Goal: Task Accomplishment & Management: Use online tool/utility

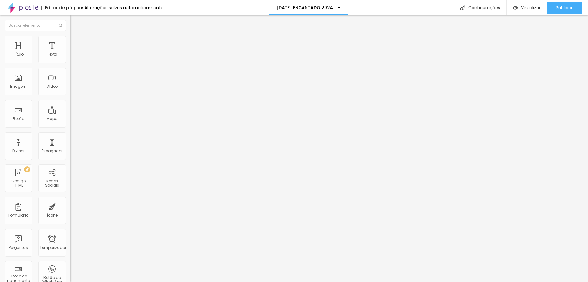
click at [76, 42] on font "Avançado" at bounding box center [86, 39] width 20 height 5
type input "12"
type input "16"
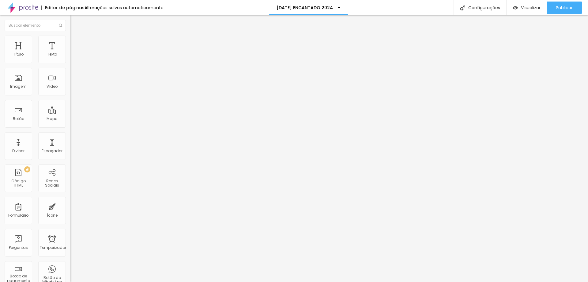
type input "11"
type input "6"
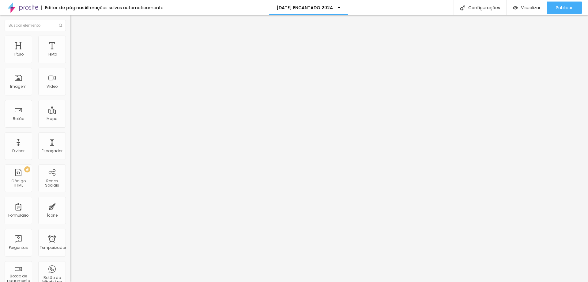
click at [70, 113] on input "range" at bounding box center [90, 115] width 40 height 5
click at [76, 36] on font "Estilo" at bounding box center [80, 33] width 9 height 5
click at [70, 40] on li "Avançado" at bounding box center [105, 39] width 70 height 6
click at [70, 38] on li "Avançado" at bounding box center [105, 39] width 70 height 6
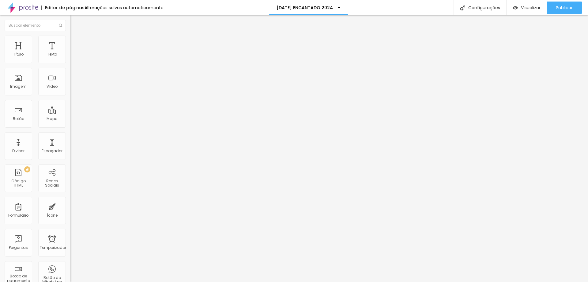
click at [70, 38] on li "Avançado" at bounding box center [105, 39] width 70 height 6
click at [70, 35] on ul "Estilo Avançado" at bounding box center [105, 35] width 70 height 12
click at [70, 35] on img at bounding box center [73, 32] width 6 height 6
type input "1.2"
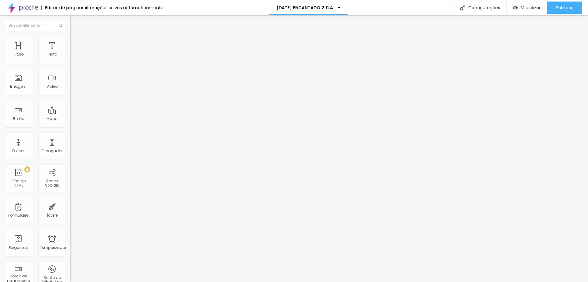
type input "1.3"
type input "15"
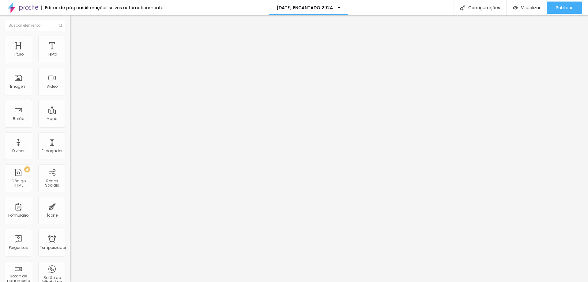
type input "14"
type input "15"
type input "17"
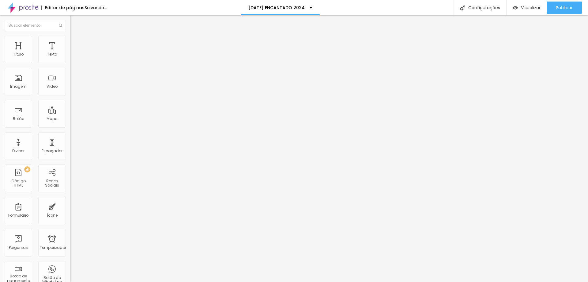
type input "17"
type input "16"
click at [70, 113] on input "range" at bounding box center [90, 115] width 40 height 5
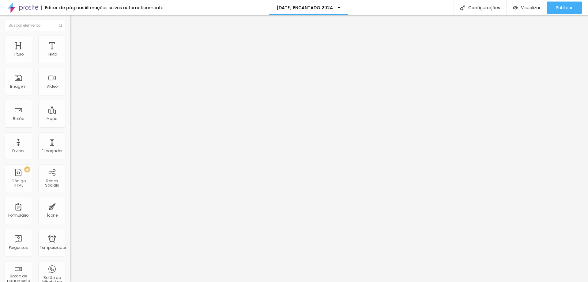
click at [76, 43] on font "Avançado" at bounding box center [86, 45] width 20 height 5
click at [76, 41] on font "Estilo" at bounding box center [80, 39] width 9 height 5
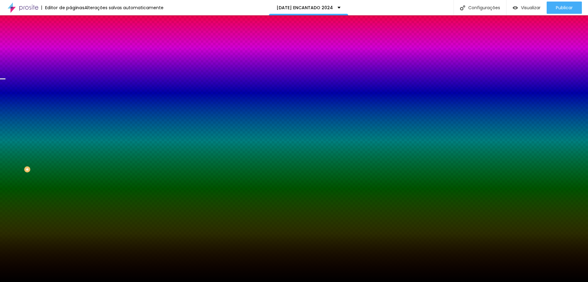
click at [104, 55] on img at bounding box center [106, 53] width 4 height 4
click at [70, 83] on div at bounding box center [105, 83] width 70 height 0
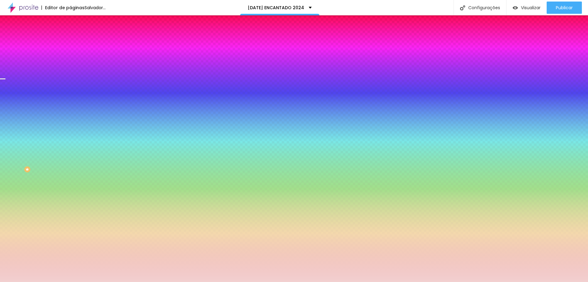
drag, startPoint x: 28, startPoint y: 135, endPoint x: 15, endPoint y: 121, distance: 18.6
click at [15, 121] on div at bounding box center [294, 141] width 588 height 282
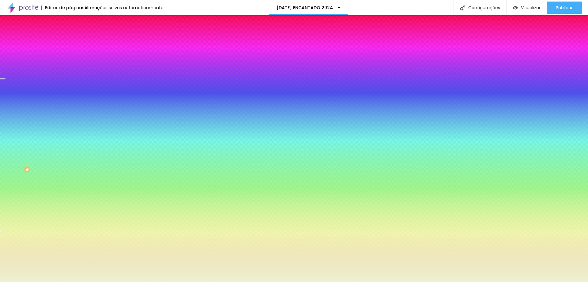
click at [55, 157] on div at bounding box center [294, 141] width 588 height 282
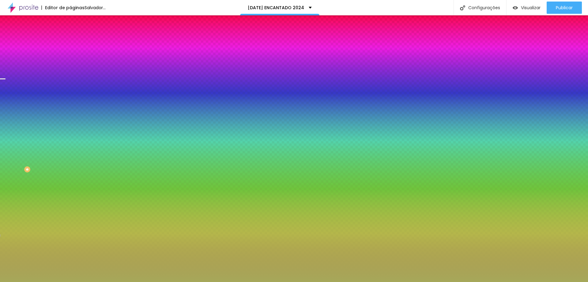
drag, startPoint x: 24, startPoint y: 130, endPoint x: 36, endPoint y: 140, distance: 15.3
click at [29, 137] on div at bounding box center [294, 141] width 588 height 282
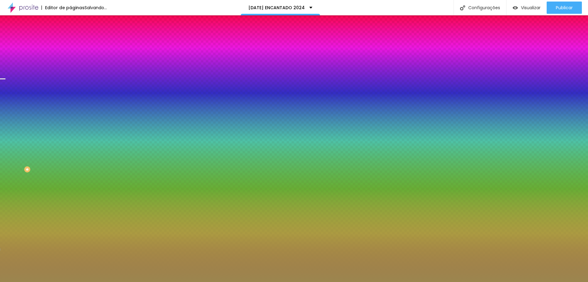
drag, startPoint x: 55, startPoint y: 155, endPoint x: 40, endPoint y: 153, distance: 15.2
click at [54, 159] on div at bounding box center [294, 141] width 588 height 282
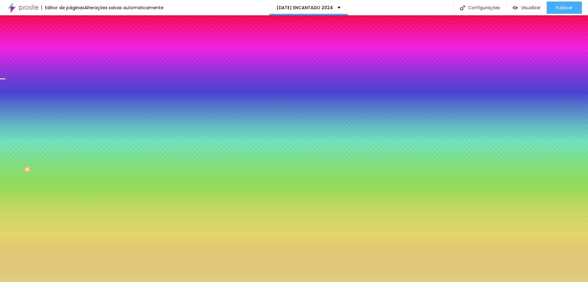
drag, startPoint x: 26, startPoint y: 127, endPoint x: 28, endPoint y: 123, distance: 4.4
click at [28, 123] on div at bounding box center [294, 141] width 588 height 282
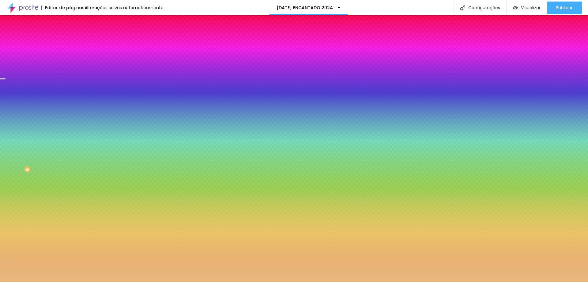
click at [70, 89] on div at bounding box center [105, 89] width 70 height 0
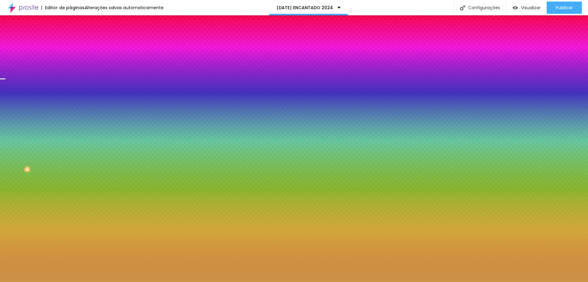
type input "#CA9042"
drag, startPoint x: 35, startPoint y: 123, endPoint x: 37, endPoint y: 129, distance: 5.8
click at [37, 129] on div at bounding box center [294, 141] width 588 height 282
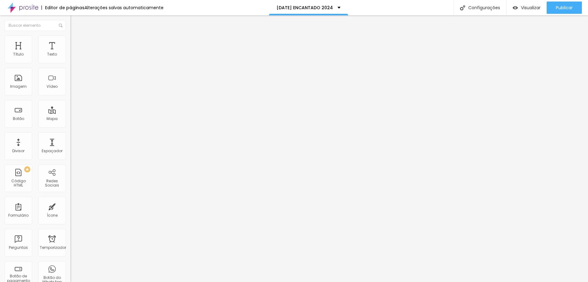
type input "71"
type input "68"
type input "67"
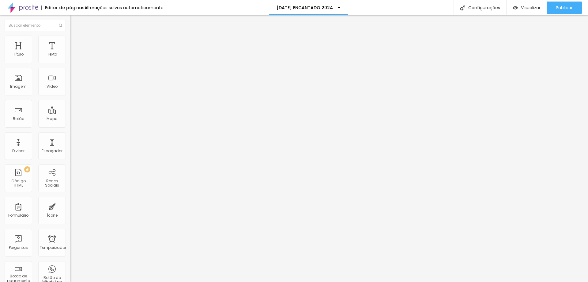
type input "67"
type input "66"
type input "65"
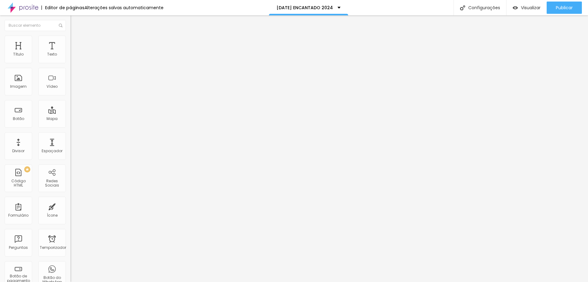
type input "64"
type input "61"
type input "60"
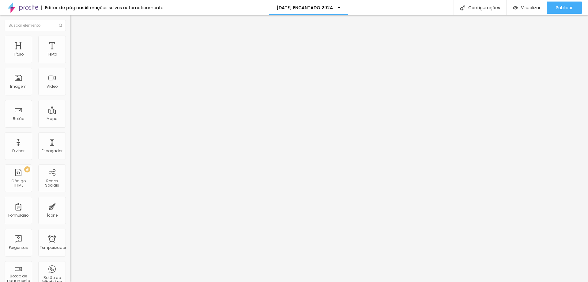
type input "60"
type input "58"
type input "57"
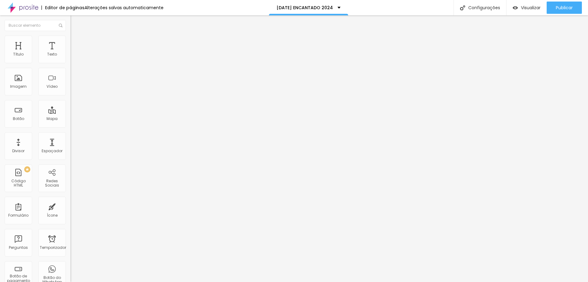
type input "56"
type input "54"
type input "52"
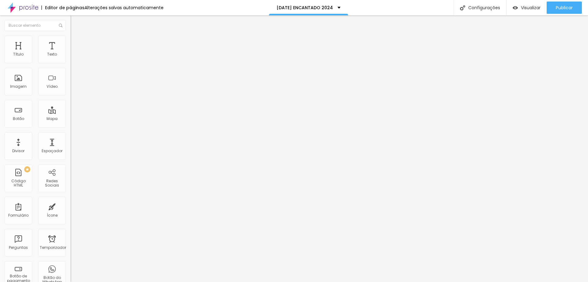
type input "52"
type input "51"
type input "49"
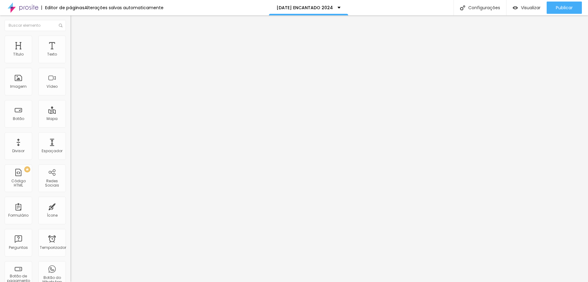
type input "47"
type input "45"
type input "44"
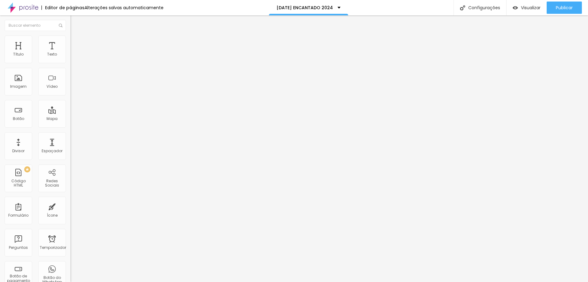
type input "44"
type input "43"
drag, startPoint x: 43, startPoint y: 129, endPoint x: 27, endPoint y: 130, distance: 15.6
type input "43"
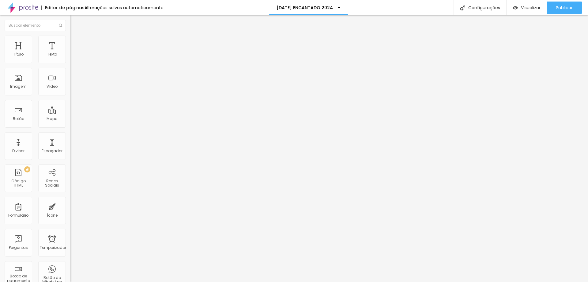
click at [70, 145] on input "range" at bounding box center [90, 147] width 40 height 5
type input "0.4"
type input "0.5"
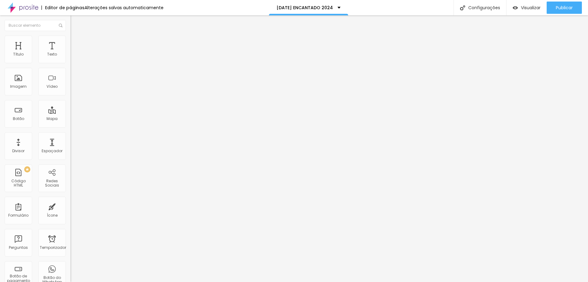
type input "0.7"
click at [70, 199] on input "range" at bounding box center [90, 201] width 40 height 5
type input "17"
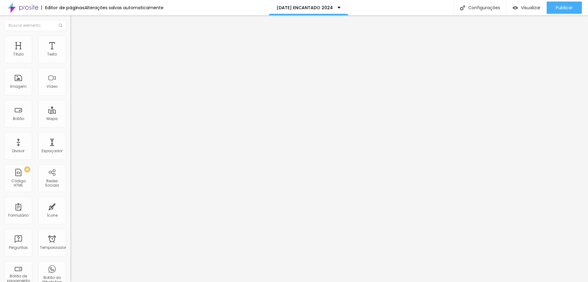
type input "17"
click at [70, 113] on input "range" at bounding box center [90, 115] width 40 height 5
click at [75, 20] on img "button" at bounding box center [77, 22] width 5 height 5
click at [70, 19] on button "Editar nulo" at bounding box center [105, 22] width 70 height 14
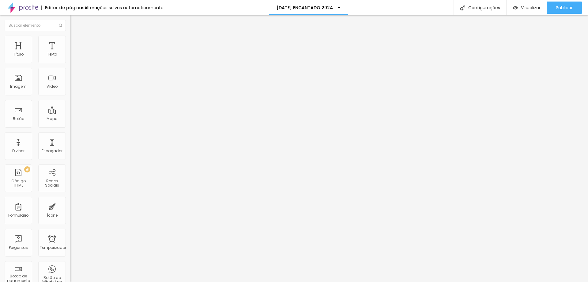
click at [75, 22] on img "button" at bounding box center [77, 22] width 5 height 5
click at [47, 218] on div "Ícone" at bounding box center [52, 210] width 28 height 28
click at [45, 212] on div "Ícone" at bounding box center [52, 210] width 28 height 28
click at [48, 214] on font "Ícone" at bounding box center [52, 214] width 11 height 5
click at [70, 39] on img at bounding box center [73, 39] width 6 height 6
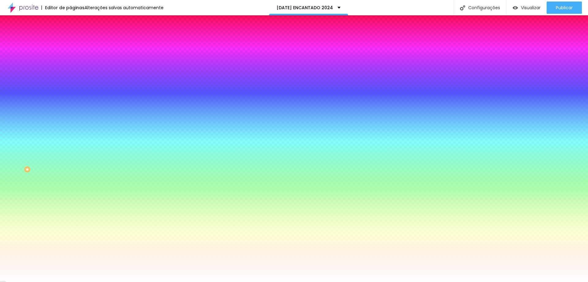
click at [76, 43] on font "Avançado" at bounding box center [86, 45] width 20 height 5
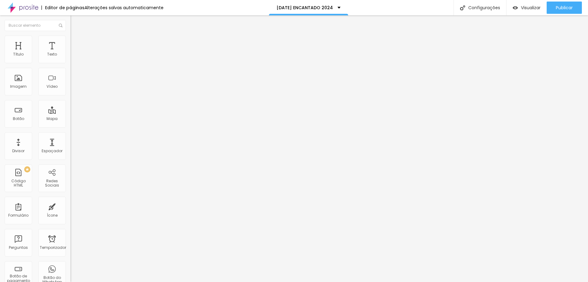
click at [76, 42] on font "Estilo" at bounding box center [80, 39] width 9 height 5
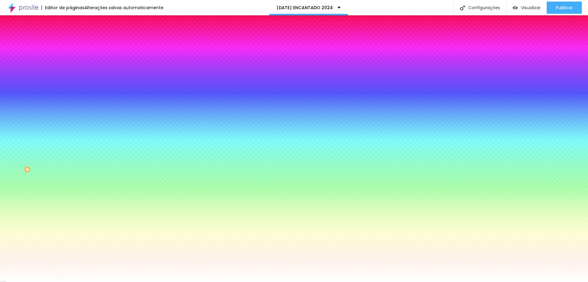
click at [76, 36] on font "Conteúdo" at bounding box center [85, 33] width 19 height 5
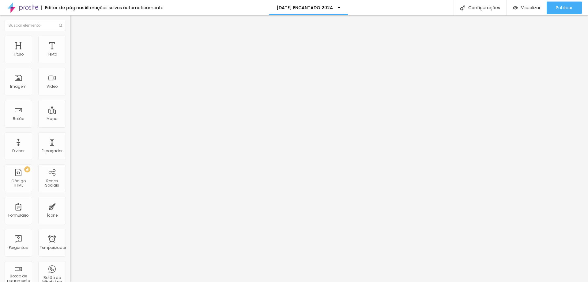
click at [78, 56] on font "Ícone de trocarte" at bounding box center [94, 53] width 32 height 5
type input "prese"
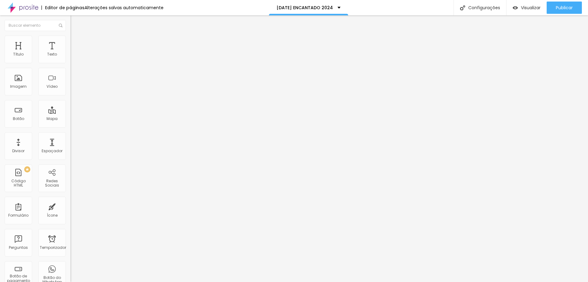
type input "42"
type input "40"
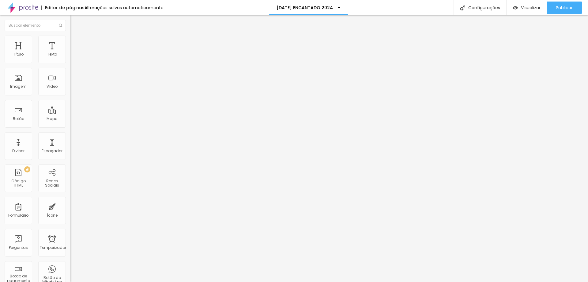
type input "40"
type input "38"
click at [70, 71] on input "range" at bounding box center [90, 68] width 40 height 5
click at [75, 20] on img "button" at bounding box center [77, 22] width 5 height 5
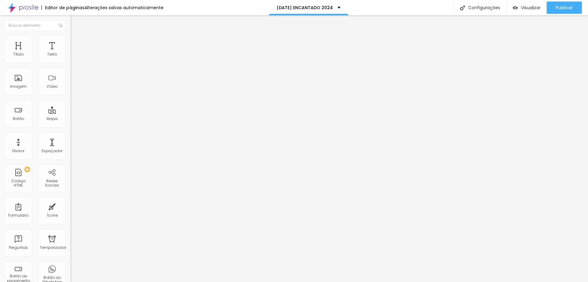
click at [76, 42] on font "Estilo" at bounding box center [80, 39] width 9 height 5
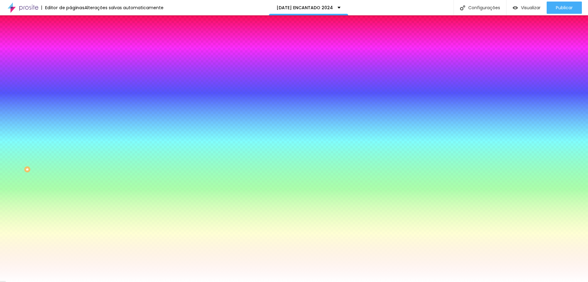
click at [70, 42] on li "Avançado" at bounding box center [105, 45] width 70 height 6
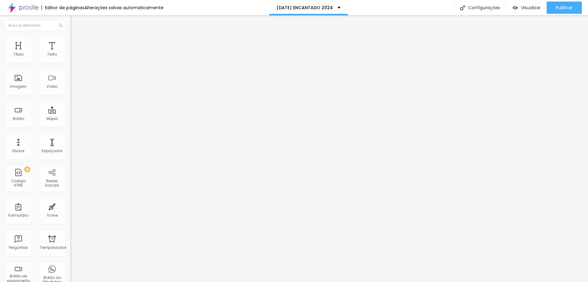
click at [76, 42] on font "Estilo" at bounding box center [80, 39] width 9 height 5
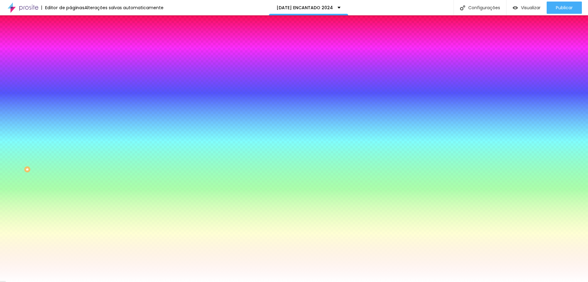
click at [70, 59] on div at bounding box center [105, 59] width 70 height 0
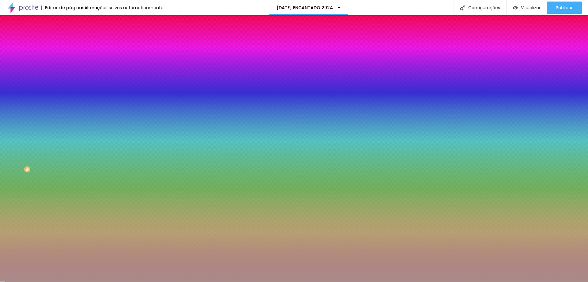
click at [16, 84] on div at bounding box center [294, 141] width 588 height 282
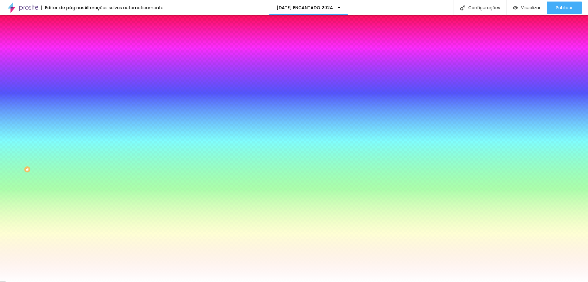
drag, startPoint x: 17, startPoint y: 83, endPoint x: 8, endPoint y: 63, distance: 21.3
click at [70, 63] on div "Cor de fundo Voltar ao padrão #FFEFEF" at bounding box center [105, 56] width 70 height 17
click at [70, 59] on div at bounding box center [105, 59] width 70 height 0
click at [53, 108] on div at bounding box center [294, 141] width 588 height 282
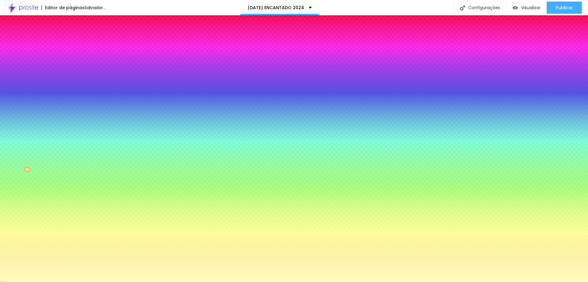
drag, startPoint x: 28, startPoint y: 78, endPoint x: 20, endPoint y: 69, distance: 11.5
click at [20, 69] on div at bounding box center [294, 141] width 588 height 282
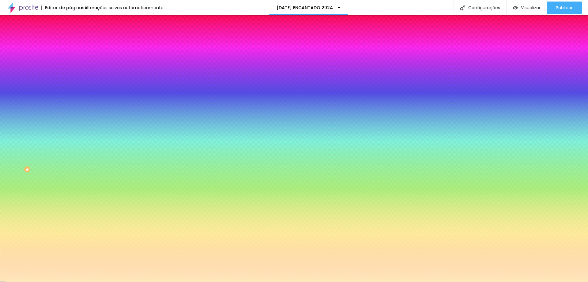
click at [56, 110] on div at bounding box center [294, 141] width 588 height 282
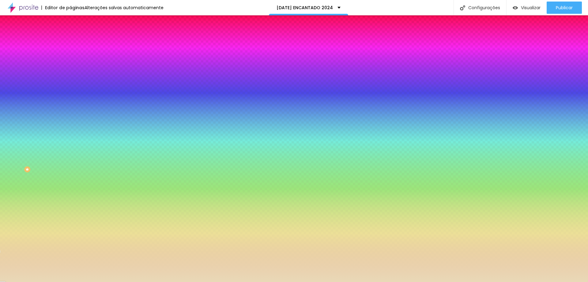
drag, startPoint x: 27, startPoint y: 71, endPoint x: 18, endPoint y: 73, distance: 9.1
click at [18, 73] on div at bounding box center [294, 141] width 588 height 282
click at [14, 90] on div at bounding box center [294, 141] width 588 height 282
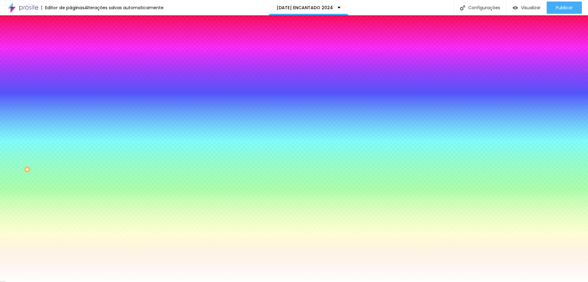
type input "#FFFFFF"
drag, startPoint x: 14, startPoint y: 90, endPoint x: 5, endPoint y: 67, distance: 24.9
click at [70, 65] on div "Cor de fundo Voltar ao padrão #FFFFFF" at bounding box center [105, 56] width 70 height 17
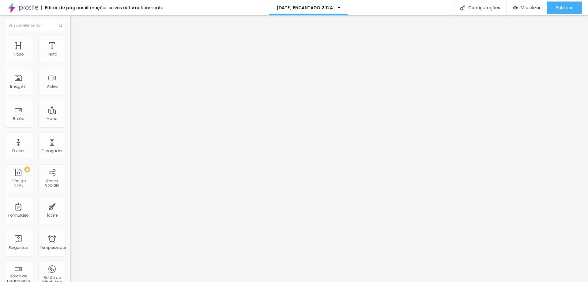
click at [76, 42] on font "Estilo" at bounding box center [80, 39] width 9 height 5
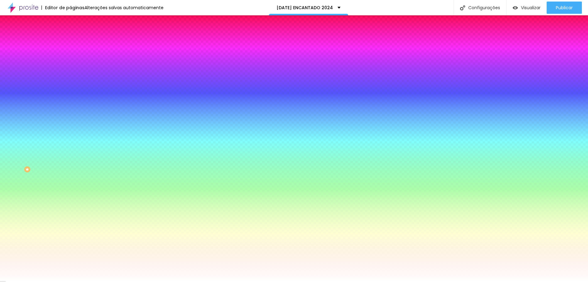
click at [70, 83] on div at bounding box center [105, 83] width 70 height 0
click at [43, 131] on div at bounding box center [294, 141] width 588 height 282
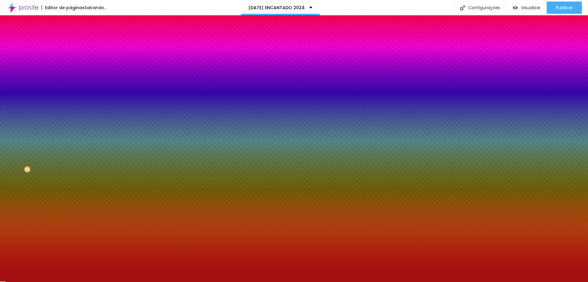
drag, startPoint x: 43, startPoint y: 131, endPoint x: 45, endPoint y: 135, distance: 5.6
click at [526, 102] on div at bounding box center [526, 101] width 1 height 1
type input "#A20F0F"
click at [540, 105] on div at bounding box center [540, 104] width 1 height 1
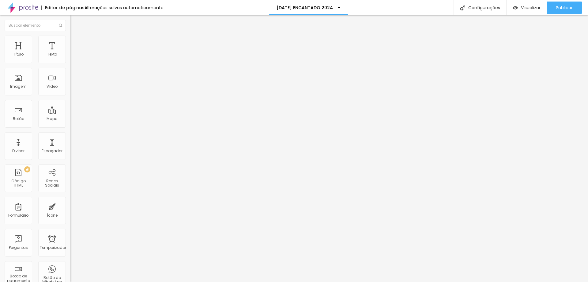
click at [76, 42] on font "Estilo" at bounding box center [80, 39] width 9 height 5
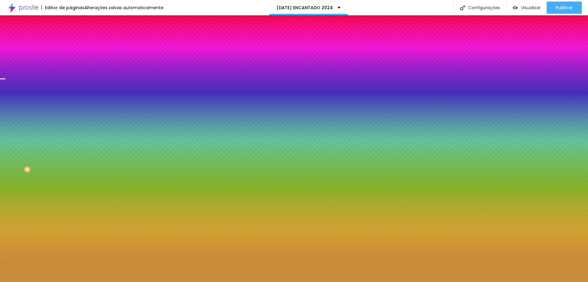
click at [70, 83] on div at bounding box center [105, 83] width 70 height 0
click at [54, 162] on div at bounding box center [294, 141] width 588 height 282
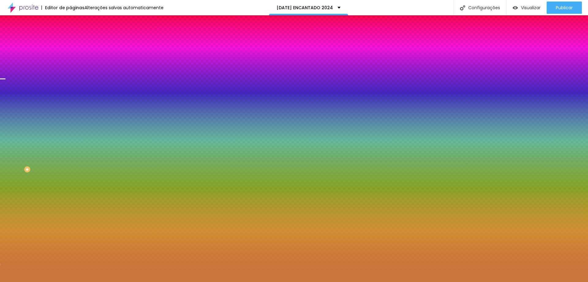
click at [70, 89] on div at bounding box center [105, 89] width 70 height 0
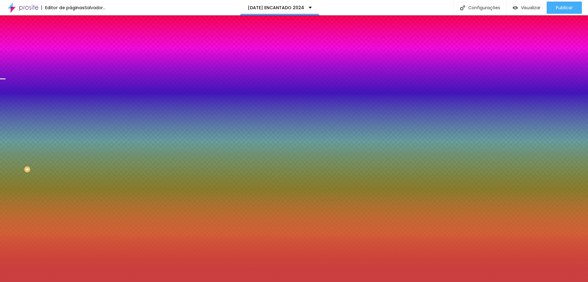
click at [70, 83] on div at bounding box center [105, 83] width 70 height 0
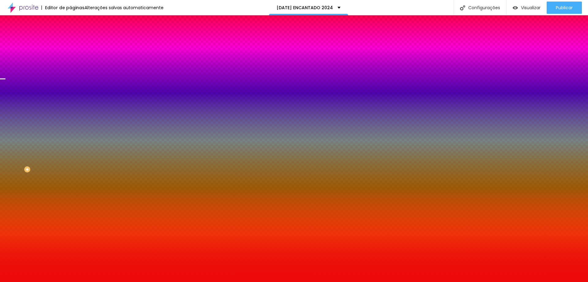
type input "#EE0A0B"
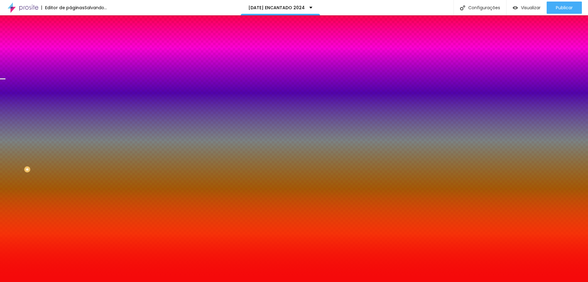
drag, startPoint x: 46, startPoint y: 128, endPoint x: 48, endPoint y: 121, distance: 7.4
click at [48, 121] on div at bounding box center [294, 141] width 588 height 282
click at [74, 82] on icon "button" at bounding box center [75, 79] width 2 height 4
click at [70, 89] on input "#EE0A0B" at bounding box center [107, 86] width 74 height 6
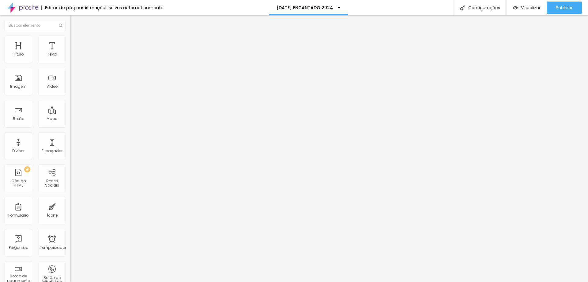
click at [76, 42] on font "Estilo" at bounding box center [80, 39] width 9 height 5
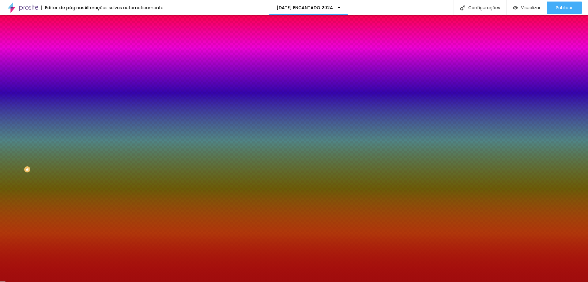
drag, startPoint x: 48, startPoint y: 111, endPoint x: 66, endPoint y: 111, distance: 18.7
click at [70, 111] on div "Imagem de fundo Adicionar imagem Efeito da Imagem Nenhum Nenhum Paralaxe Cor de…" at bounding box center [105, 87] width 70 height 79
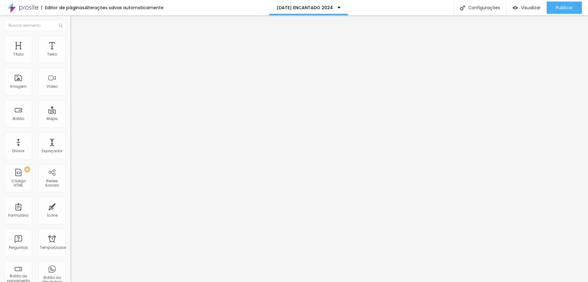
click at [76, 42] on font "Estilo" at bounding box center [80, 39] width 9 height 5
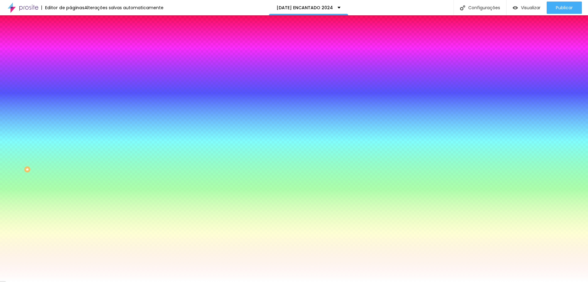
drag, startPoint x: 52, startPoint y: 111, endPoint x: 70, endPoint y: 112, distance: 17.8
click at [70, 112] on div "Imagem de fundo Adicionar imagem Efeito da Imagem Paralaxe Nenhum Paralaxe Cor …" at bounding box center [105, 87] width 70 height 79
paste input "A00D0D"
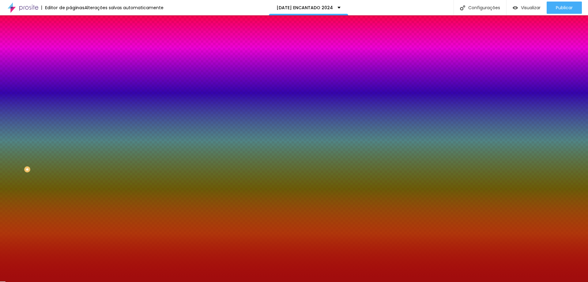
type input "#A00D0D"
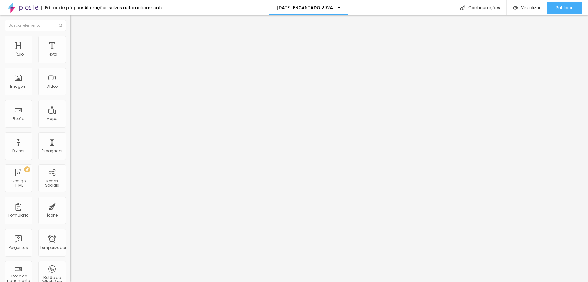
click at [76, 42] on font "Estilo" at bounding box center [80, 39] width 9 height 5
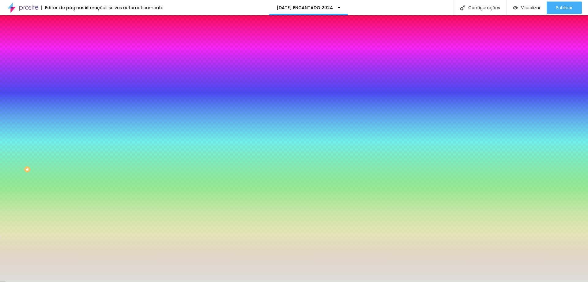
drag, startPoint x: 47, startPoint y: 112, endPoint x: 70, endPoint y: 114, distance: 22.7
click at [70, 114] on div "Imagem de fundo Adicionar imagem Efeito da Imagem Nenhum Nenhum Paralaxe Cor de…" at bounding box center [105, 87] width 70 height 79
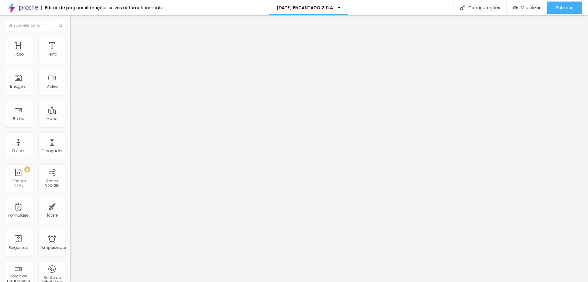
click at [76, 42] on font "Estilo" at bounding box center [80, 39] width 9 height 5
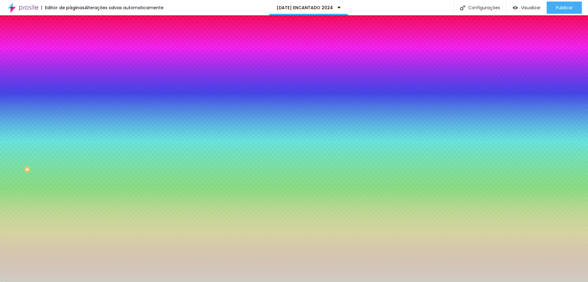
scroll to position [0, 0]
paste input "FDFD"
type input "#DFDFD"
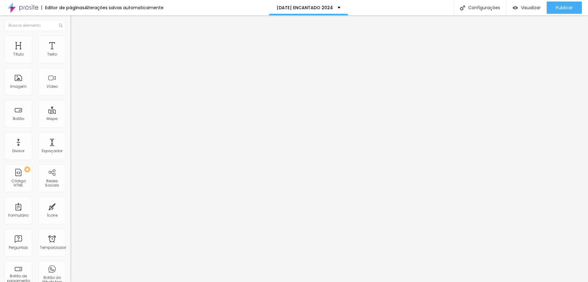
click at [76, 41] on font "Estilo" at bounding box center [80, 39] width 9 height 5
click at [70, 36] on img at bounding box center [73, 39] width 6 height 6
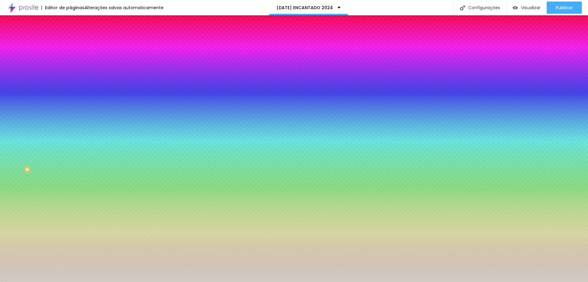
scroll to position [0, 0]
drag, startPoint x: 47, startPoint y: 62, endPoint x: 65, endPoint y: 62, distance: 17.5
click at [70, 62] on input "#D0CCC3" at bounding box center [107, 62] width 74 height 6
paste input "FDFDB"
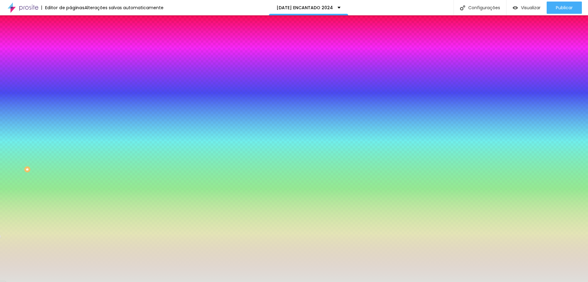
scroll to position [0, 0]
type input "#DFDFDB"
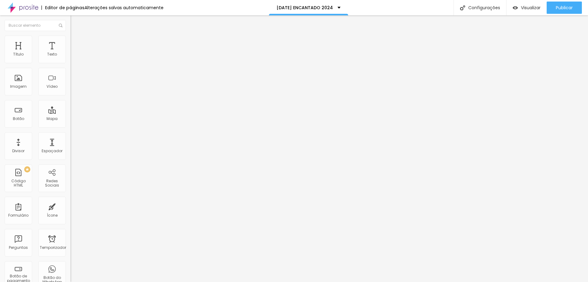
click at [76, 42] on font "Estilo" at bounding box center [80, 39] width 9 height 5
click at [70, 40] on li "Estilo" at bounding box center [105, 39] width 70 height 6
click at [70, 38] on li "Estilo" at bounding box center [105, 39] width 70 height 6
click at [76, 42] on font "Avançado" at bounding box center [86, 39] width 20 height 5
click at [76, 42] on font "Estilo" at bounding box center [80, 39] width 9 height 5
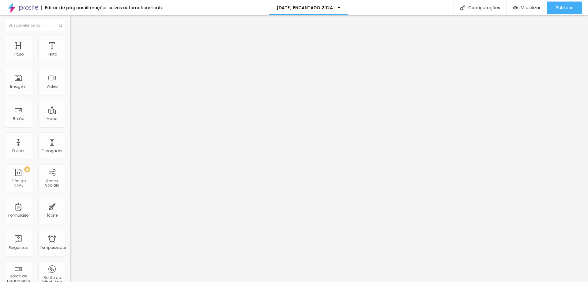
click at [76, 42] on font "Estilo" at bounding box center [80, 39] width 9 height 5
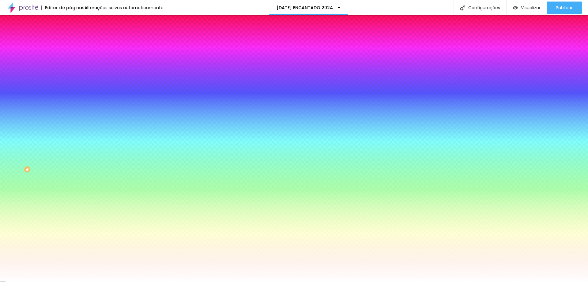
click at [70, 59] on div at bounding box center [105, 59] width 70 height 0
click at [55, 102] on div at bounding box center [294, 141] width 588 height 282
drag, startPoint x: 40, startPoint y: 99, endPoint x: 36, endPoint y: 94, distance: 6.3
click at [36, 94] on div at bounding box center [294, 141] width 588 height 282
type input "#3C6B2A"
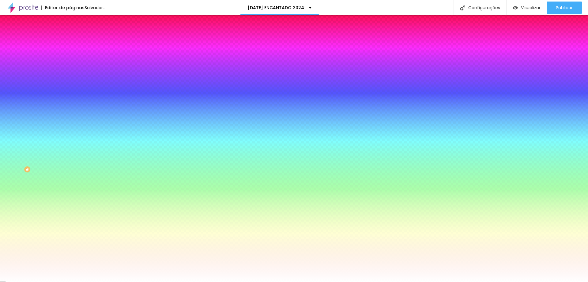
click at [355, 155] on div at bounding box center [355, 155] width 1 height 1
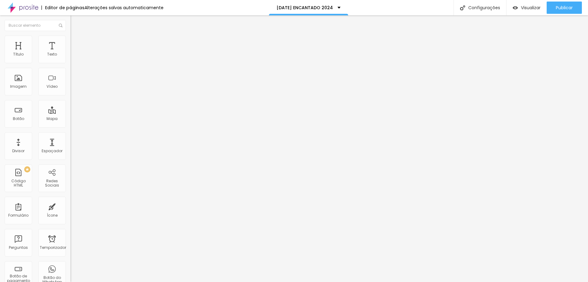
click at [70, 42] on li "Avançado" at bounding box center [105, 45] width 70 height 6
click at [76, 42] on font "Estilo" at bounding box center [80, 39] width 9 height 5
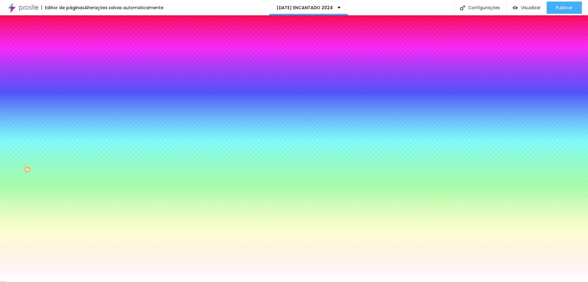
click at [73, 57] on icon "button" at bounding box center [75, 54] width 4 height 4
click at [70, 63] on input "#FFFFFF" at bounding box center [107, 62] width 74 height 6
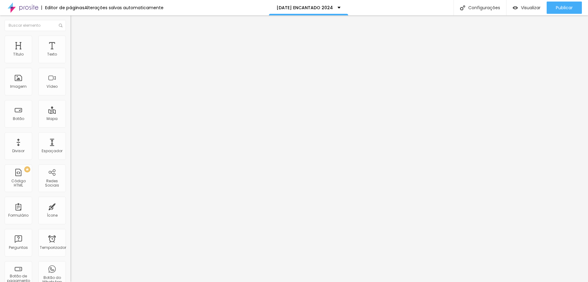
click at [76, 42] on font "Estilo" at bounding box center [80, 39] width 9 height 5
click at [78, 56] on font "Ícone de trocarte" at bounding box center [94, 53] width 32 height 5
type input "presente"
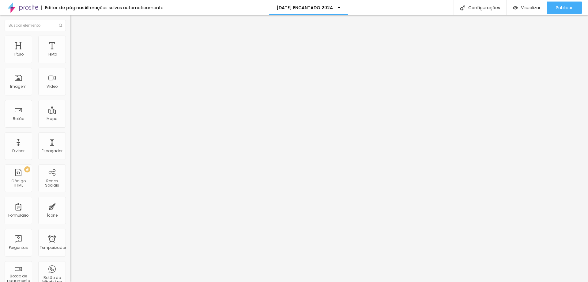
click at [76, 42] on font "Estilo" at bounding box center [80, 39] width 9 height 5
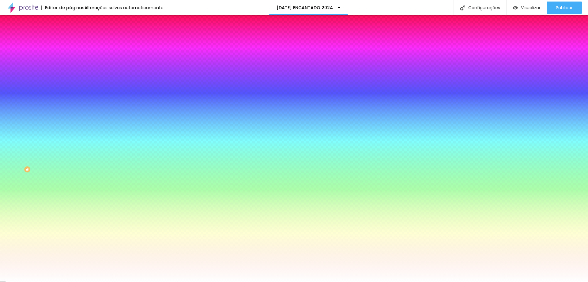
drag, startPoint x: 48, startPoint y: 60, endPoint x: 66, endPoint y: 61, distance: 18.1
click at [70, 61] on div "Cor do ícone Voltar ao padrão #000000 Cor de fundo Voltar ao padrão #FFFFFF [PE…" at bounding box center [105, 116] width 70 height 137
paste input "40722D"
type input "#40722D"
click at [76, 43] on font "Avançado" at bounding box center [86, 45] width 20 height 5
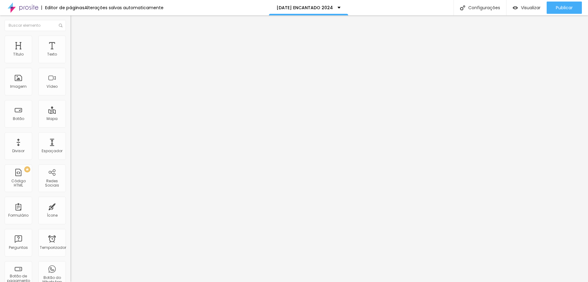
type input "6"
type input "5"
type input "4"
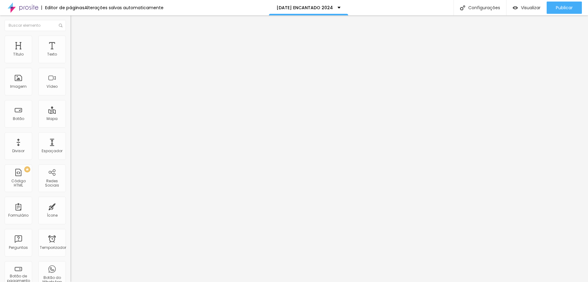
type input "4"
type input "3"
type input "1"
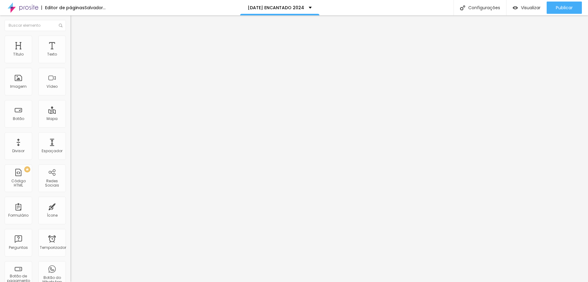
type input "4"
type input "5"
type input "8"
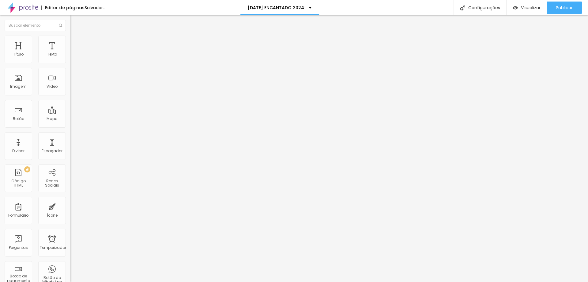
type input "8"
click at [70, 119] on input "range" at bounding box center [90, 121] width 40 height 5
click at [70, 36] on li "Conteúdo" at bounding box center [105, 32] width 70 height 6
click at [70, 40] on li "Estilo" at bounding box center [105, 39] width 70 height 6
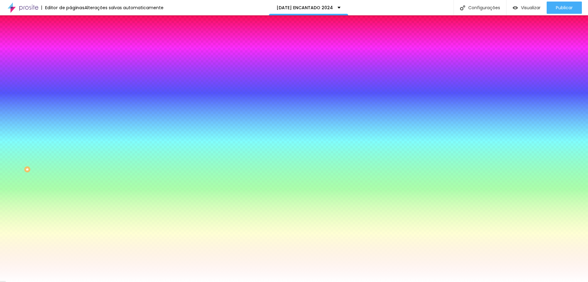
click at [70, 42] on li "Avançado" at bounding box center [105, 45] width 70 height 6
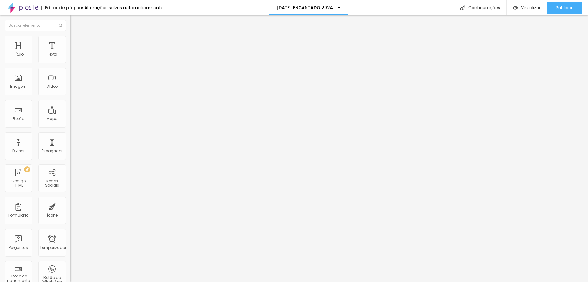
type input "6"
type input "3"
type input "2"
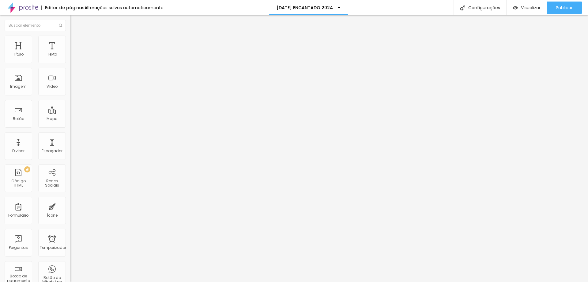
type input "2"
type input "9"
click at [70, 206] on input "range" at bounding box center [90, 208] width 40 height 5
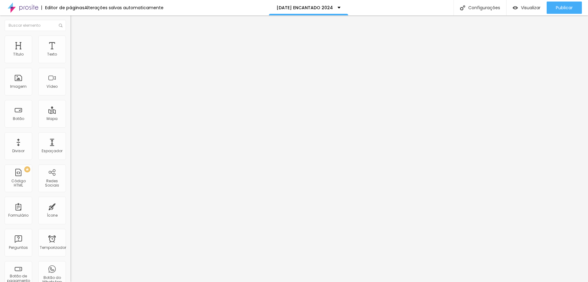
click at [76, 36] on font "Conteúdo" at bounding box center [85, 33] width 19 height 5
type input "46"
type input "44"
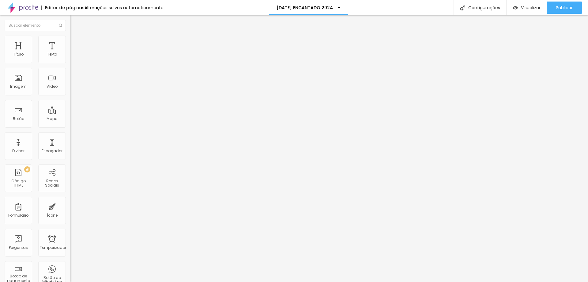
type input "42"
type input "40"
click at [70, 71] on input "range" at bounding box center [90, 68] width 40 height 5
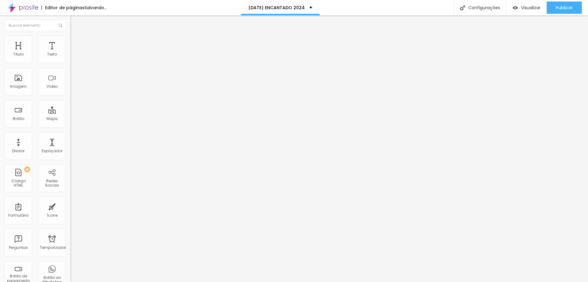
click at [75, 24] on div "Editar nulo" at bounding box center [91, 22] width 32 height 5
click at [75, 21] on img "button" at bounding box center [77, 22] width 5 height 5
click at [76, 42] on font "Estilo" at bounding box center [80, 39] width 9 height 5
click at [70, 42] on li "Estilo" at bounding box center [105, 39] width 70 height 6
click at [76, 42] on font "Estilo" at bounding box center [80, 39] width 9 height 5
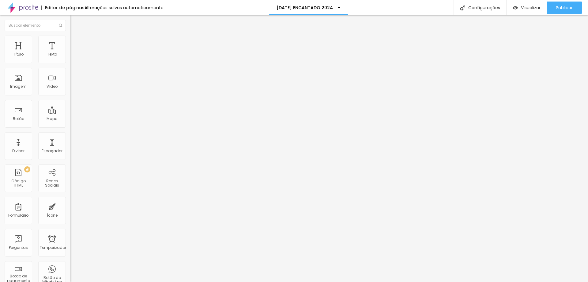
click at [76, 42] on font "Estilo" at bounding box center [80, 39] width 9 height 5
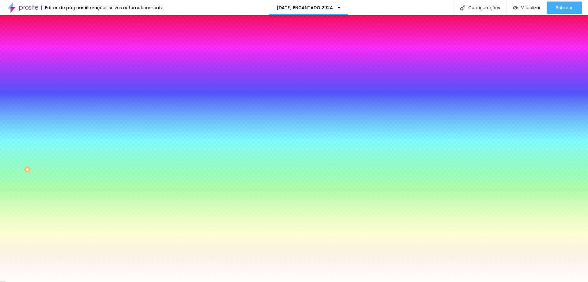
click at [73, 57] on icon "button" at bounding box center [75, 54] width 4 height 4
click at [74, 57] on icon "button" at bounding box center [75, 54] width 2 height 4
click at [70, 59] on div at bounding box center [105, 59] width 70 height 0
paste input "2E"
drag, startPoint x: 61, startPoint y: 60, endPoint x: 35, endPoint y: 62, distance: 26.4
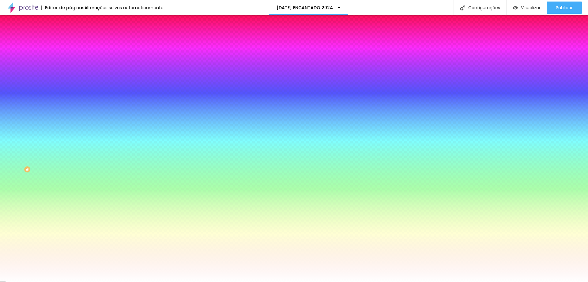
click at [70, 61] on div "#2E" at bounding box center [105, 62] width 70 height 6
click at [73, 57] on icon "button" at bounding box center [75, 54] width 4 height 4
click at [74, 57] on icon "button" at bounding box center [75, 54] width 2 height 4
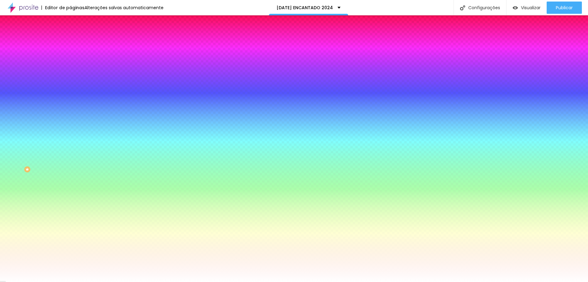
click at [70, 62] on input "#" at bounding box center [107, 62] width 74 height 6
type input "#FFFFFF"
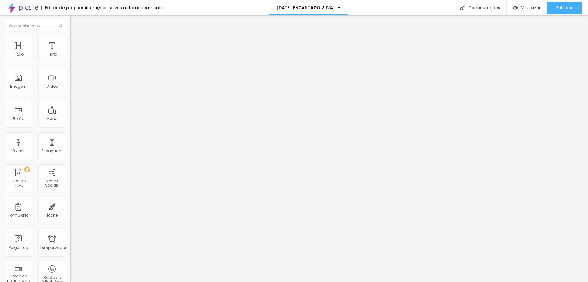
type input "46"
type input "40"
type input "38"
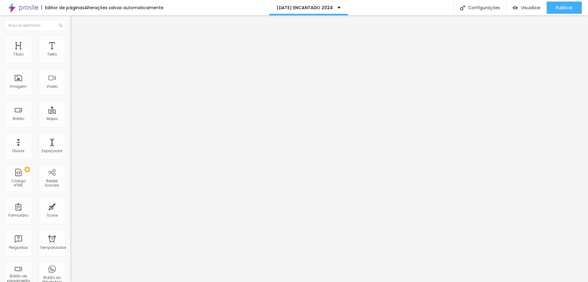
type input "38"
type input "36"
type input "34"
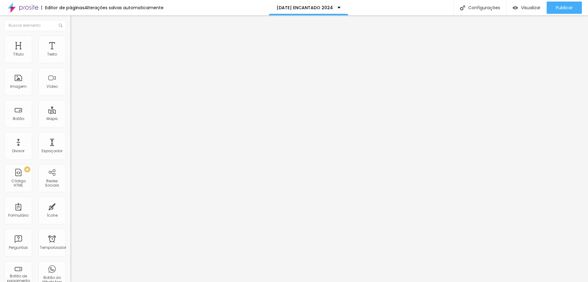
type input "32"
type input "34"
drag, startPoint x: 25, startPoint y: 114, endPoint x: 18, endPoint y: 115, distance: 6.5
type input "34"
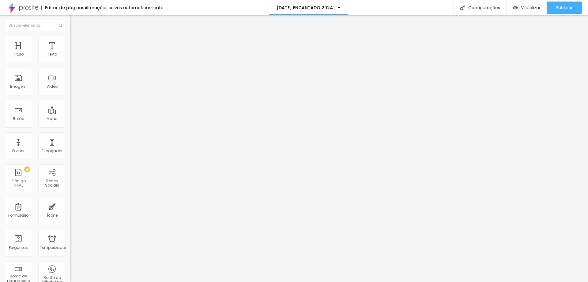
click at [70, 71] on input "range" at bounding box center [90, 68] width 40 height 5
click at [70, 40] on li "Estilo" at bounding box center [105, 39] width 70 height 6
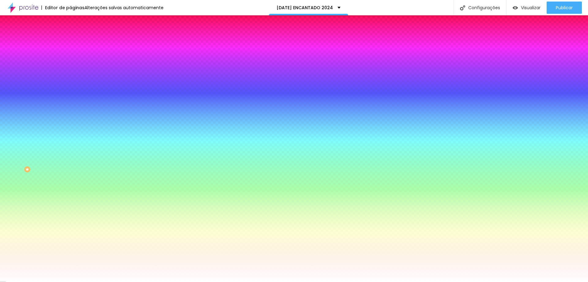
click at [76, 36] on font "Conteúdo" at bounding box center [85, 33] width 19 height 5
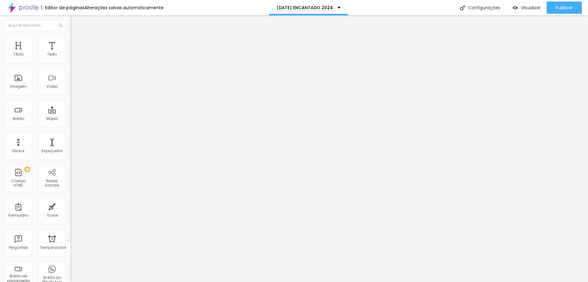
click at [74, 56] on span "Ícone de trocarte" at bounding box center [92, 53] width 36 height 5
type input "presente"
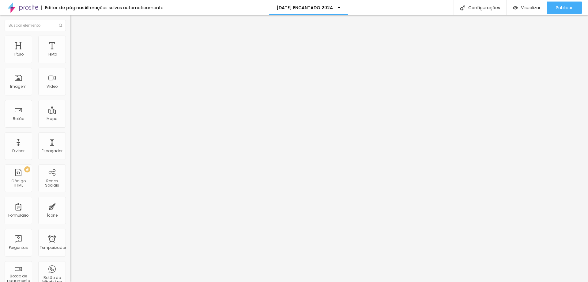
click at [70, 37] on img at bounding box center [73, 39] width 6 height 6
click at [70, 40] on li "Estilo" at bounding box center [105, 39] width 70 height 6
click at [70, 41] on li "Estilo" at bounding box center [105, 39] width 70 height 6
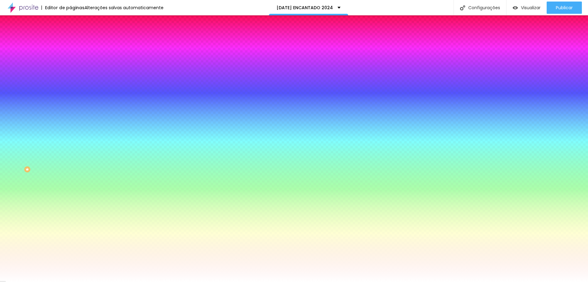
drag, startPoint x: 47, startPoint y: 61, endPoint x: 64, endPoint y: 63, distance: 16.3
click at [70, 63] on input "#000000" at bounding box center [107, 62] width 74 height 6
paste input "40722D"
type input "#40722D"
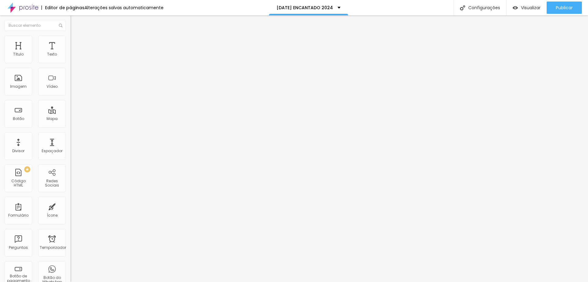
click at [75, 21] on img "button" at bounding box center [77, 22] width 5 height 5
click at [70, 37] on li "Avançado" at bounding box center [105, 39] width 70 height 6
type input "22"
type input "30"
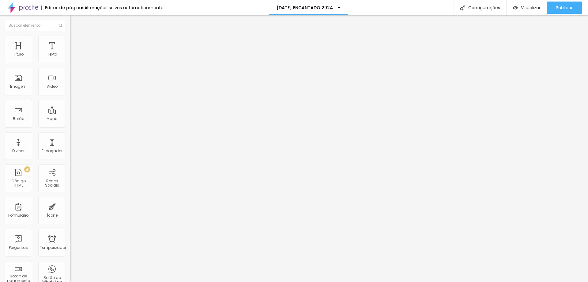
type input "30"
type input "32"
type input "27"
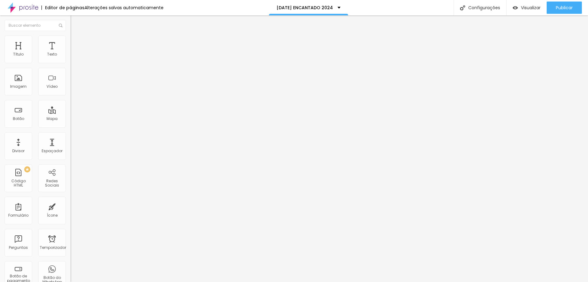
type input "25"
type input "22"
type input "21"
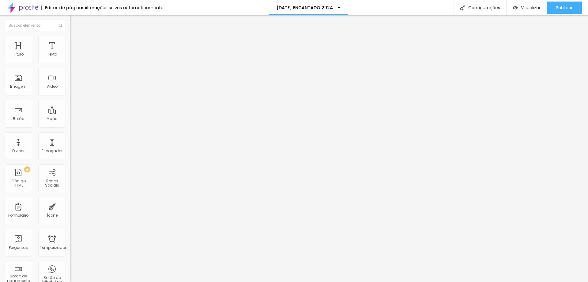
type input "21"
type input "20"
type input "18"
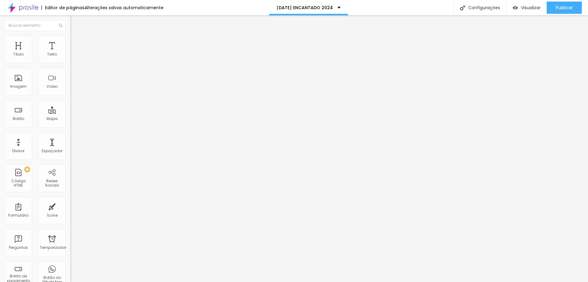
click at [70, 199] on input "range" at bounding box center [90, 201] width 40 height 5
type input "19"
type input "15"
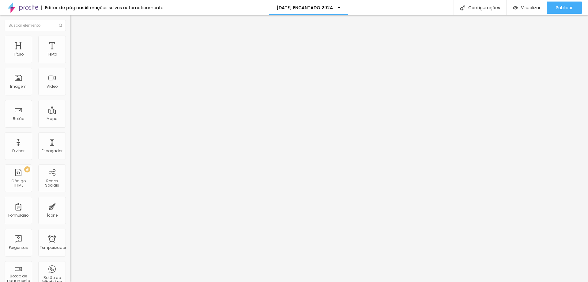
type input "13"
type input "11"
type input "12"
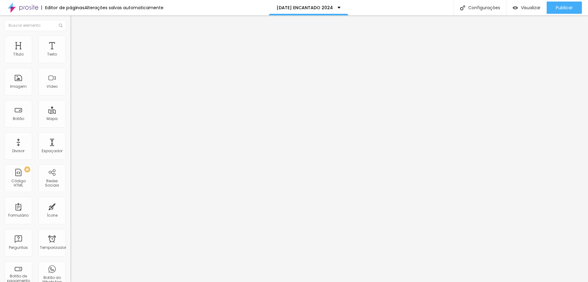
type input "12"
type input "13"
type input "14"
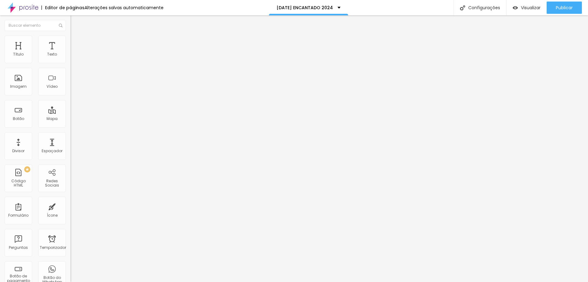
type input "15"
type input "17"
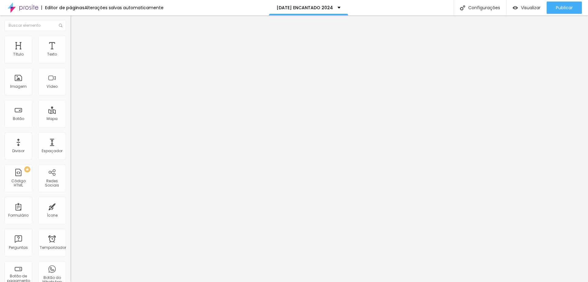
click at [70, 199] on input "range" at bounding box center [90, 201] width 40 height 5
click at [74, 53] on font "Adicionar imagem" at bounding box center [92, 49] width 36 height 5
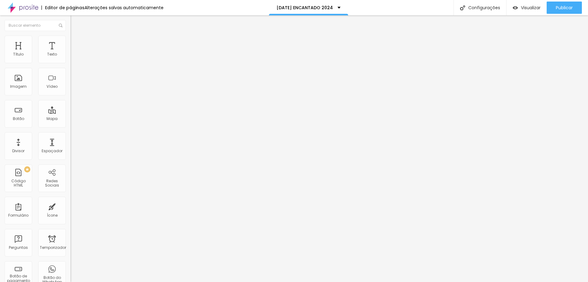
click at [70, 40] on img at bounding box center [73, 39] width 6 height 6
click at [76, 42] on font "Estilo" at bounding box center [80, 39] width 9 height 5
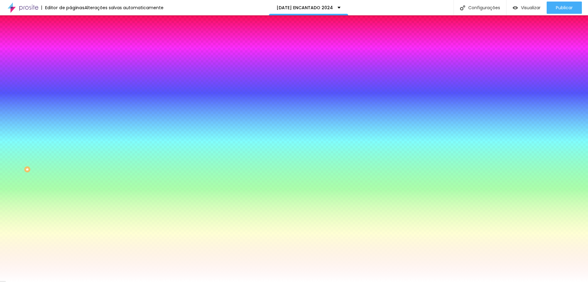
drag, startPoint x: 49, startPoint y: 110, endPoint x: 67, endPoint y: 112, distance: 17.9
click at [70, 112] on div "Imagem de fundo Adicionar imagem Efeito da Imagem Nenhum Nenhum Paralaxe Cor de…" at bounding box center [105, 87] width 70 height 79
paste input "A00D0D"
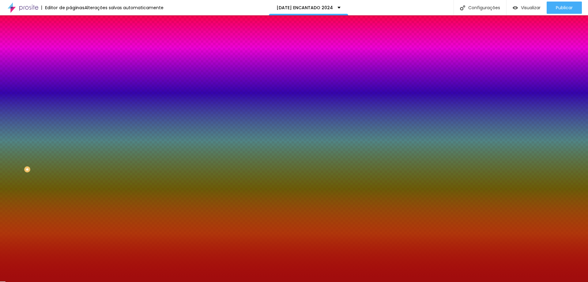
type input "#A00D0D"
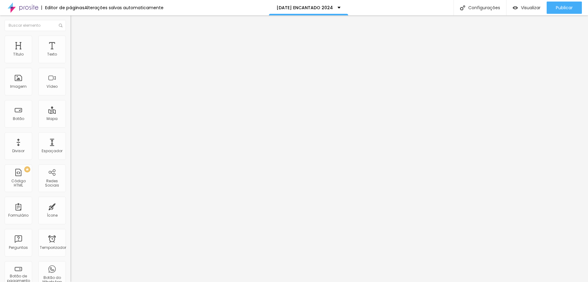
click at [76, 42] on font "Avançado" at bounding box center [86, 39] width 20 height 5
type input "8"
type input "7"
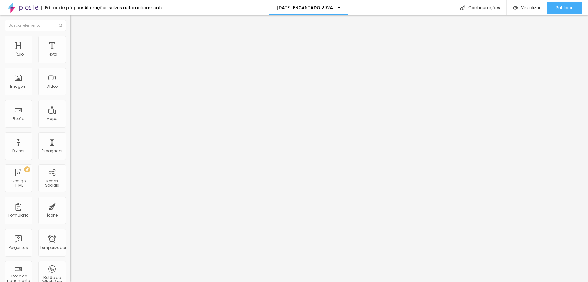
type input "6"
type input "4"
type input "3"
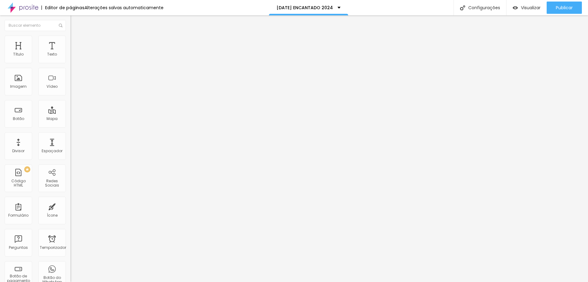
type input "3"
type input "6"
type input "10"
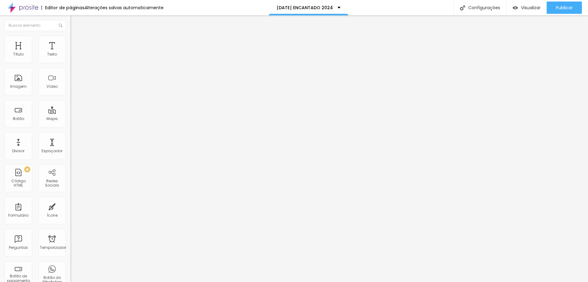
drag, startPoint x: 18, startPoint y: 60, endPoint x: 18, endPoint y: 66, distance: 6.1
type input "11"
click at [70, 113] on input "range" at bounding box center [90, 115] width 40 height 5
type input "11"
type input "5"
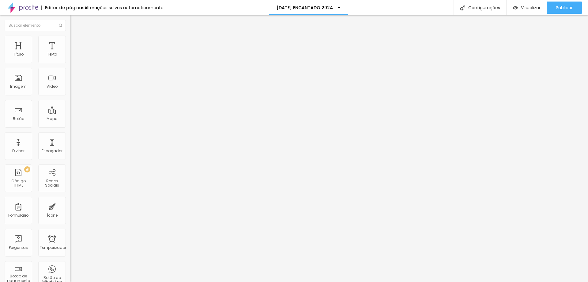
type input "5"
type input "3"
type input "2"
drag, startPoint x: 16, startPoint y: 71, endPoint x: 56, endPoint y: 86, distance: 42.3
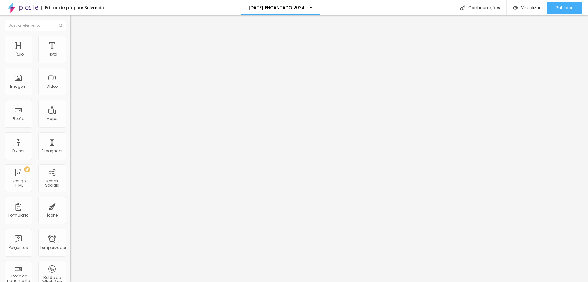
click at [70, 199] on input "range" at bounding box center [90, 201] width 40 height 5
click at [70, 35] on img at bounding box center [73, 32] width 6 height 6
click at [73, 57] on icon "button" at bounding box center [75, 55] width 4 height 4
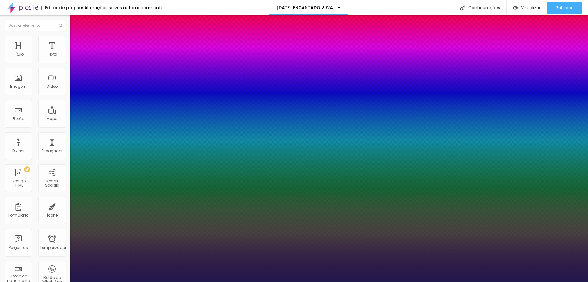
click at [259, 281] on div at bounding box center [294, 282] width 588 height 0
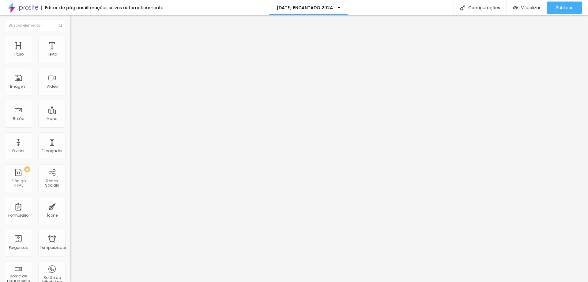
click at [75, 25] on img "button" at bounding box center [77, 22] width 5 height 5
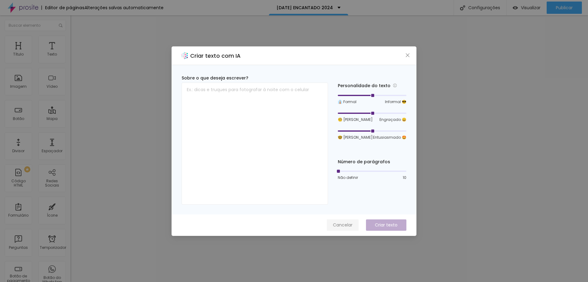
click at [345, 224] on font "Cancelar" at bounding box center [343, 225] width 20 height 6
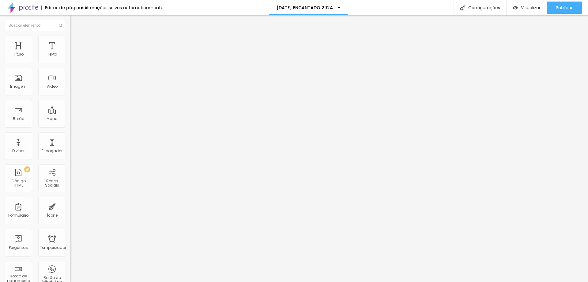
click at [73, 57] on icon "button" at bounding box center [75, 55] width 4 height 4
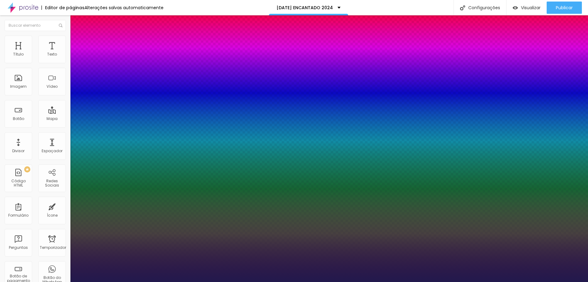
click at [245, 281] on div at bounding box center [294, 282] width 588 height 0
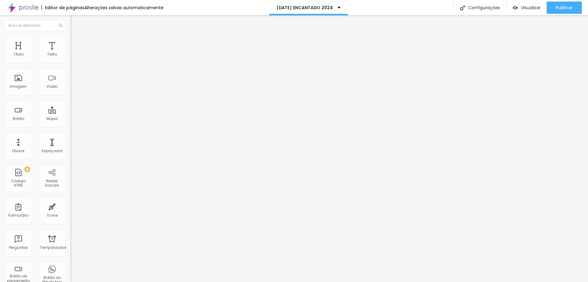
click at [75, 24] on div "Editar nulo" at bounding box center [91, 22] width 32 height 5
click at [73, 51] on icon "button" at bounding box center [75, 48] width 4 height 4
click at [74, 51] on icon "button" at bounding box center [75, 48] width 2 height 4
click at [74, 56] on icon "button" at bounding box center [75, 55] width 2 height 2
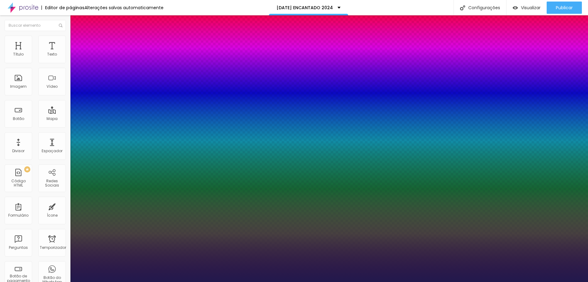
click at [305, 281] on div at bounding box center [294, 282] width 588 height 0
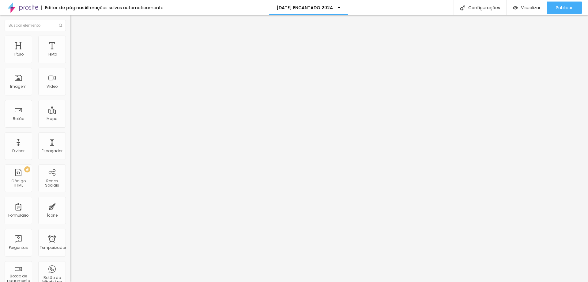
click at [73, 57] on icon "button" at bounding box center [75, 55] width 4 height 4
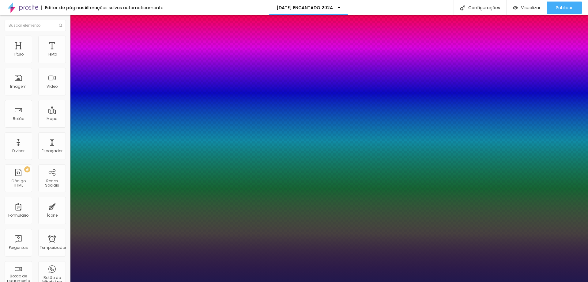
click at [191, 281] on div at bounding box center [294, 282] width 588 height 0
